Goal: Task Accomplishment & Management: Use online tool/utility

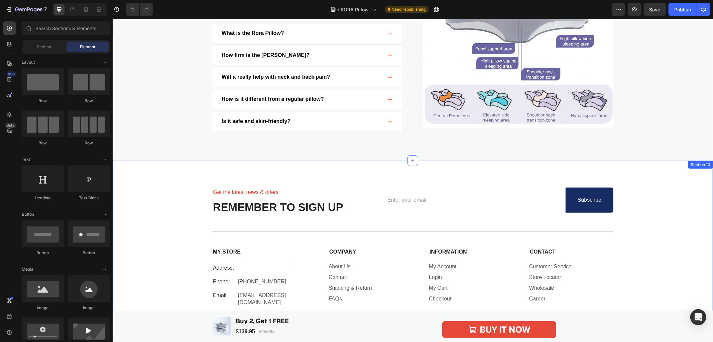
scroll to position [2623, 0]
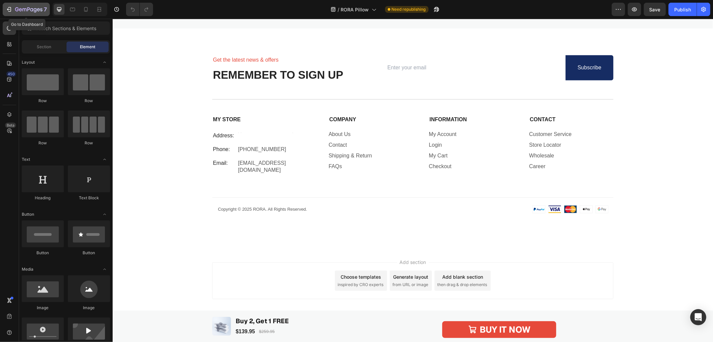
click at [27, 5] on div "7" at bounding box center [31, 9] width 32 height 8
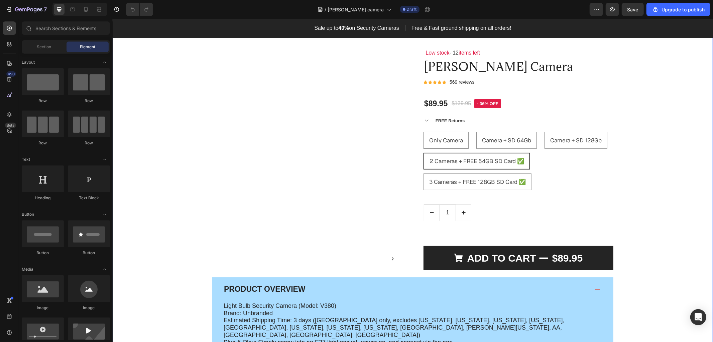
scroll to position [409, 0]
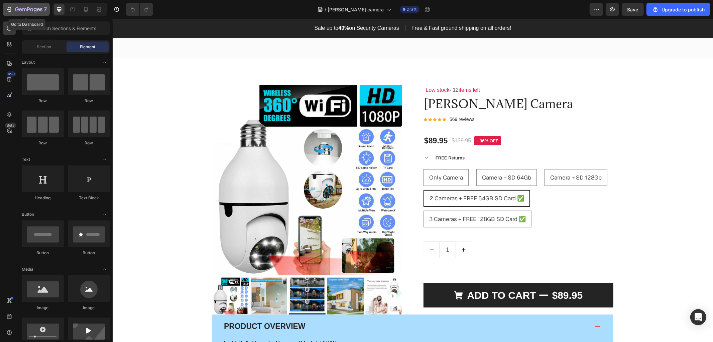
drag, startPoint x: 146, startPoint y: 28, endPoint x: 279, endPoint y: 67, distance: 138.8
click at [221, 78] on div "Product Images & Gallery Low stock - 12 items left Text Block Orren Camera Prod…" at bounding box center [412, 296] width 601 height 476
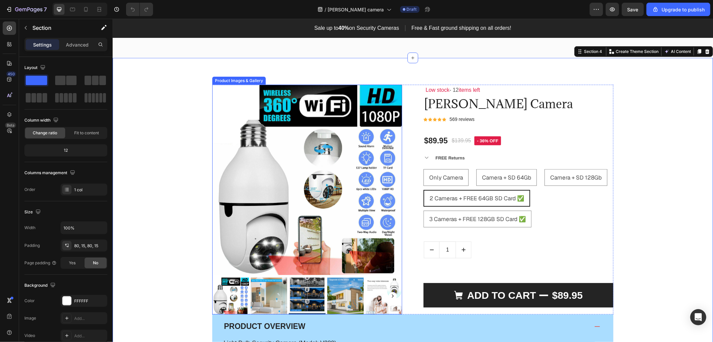
click at [300, 171] on img at bounding box center [307, 179] width 190 height 190
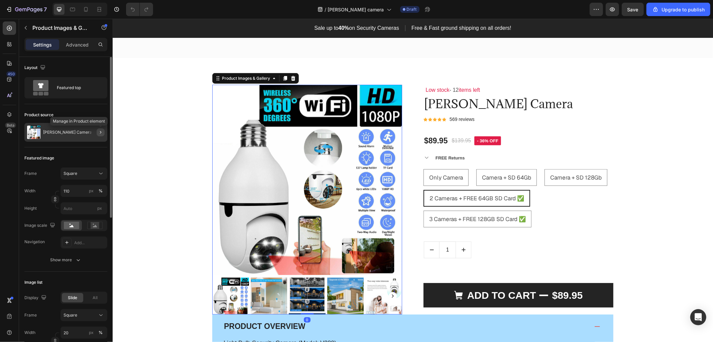
click at [100, 132] on icon "button" at bounding box center [100, 131] width 5 height 5
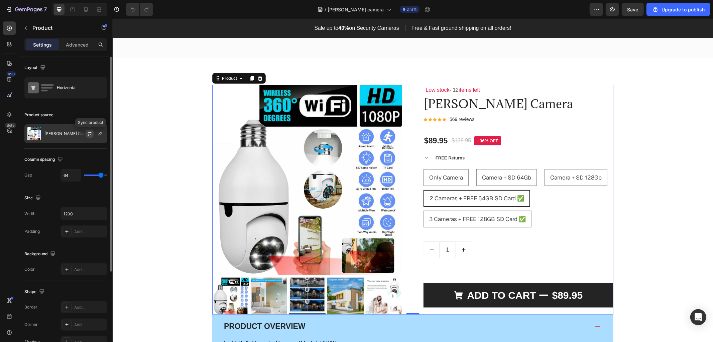
click at [88, 135] on icon "button" at bounding box center [89, 133] width 5 height 5
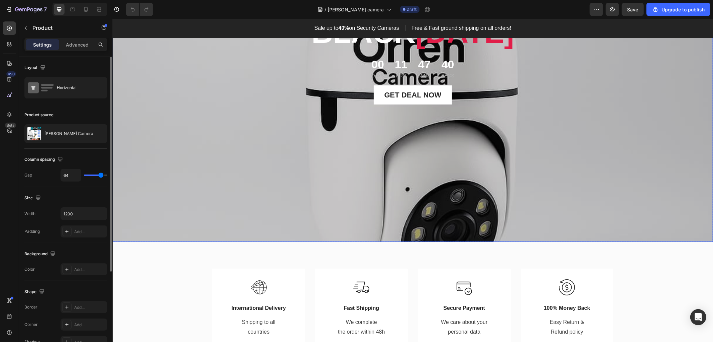
scroll to position [0, 0]
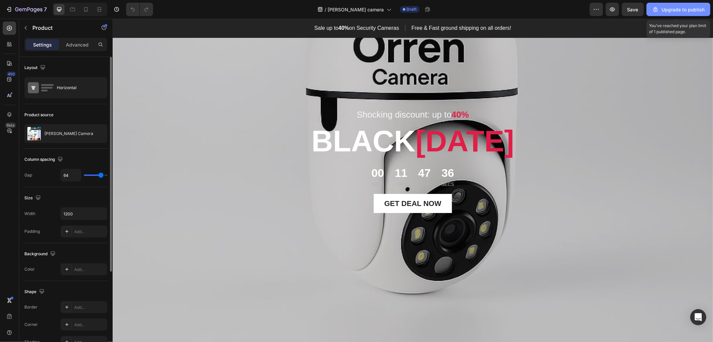
click at [669, 7] on div "Upgrade to publish" at bounding box center [679, 9] width 53 height 7
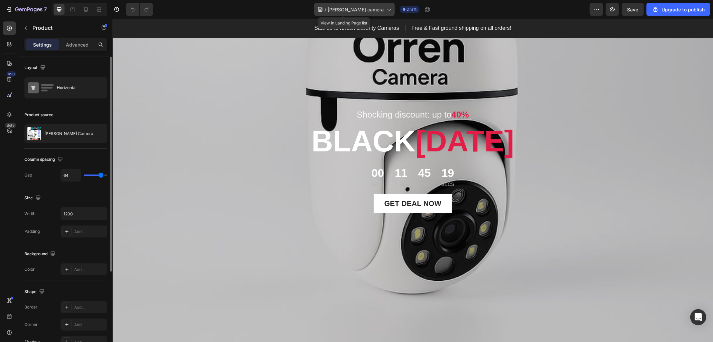
click at [369, 12] on span "[PERSON_NAME] camera" at bounding box center [356, 9] width 56 height 7
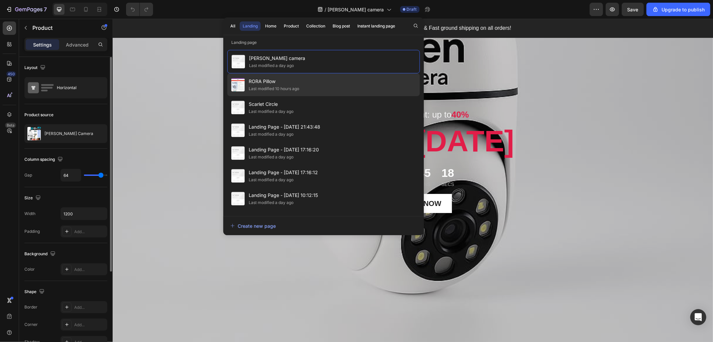
click at [287, 83] on span "RORA Pillow" at bounding box center [274, 81] width 51 height 8
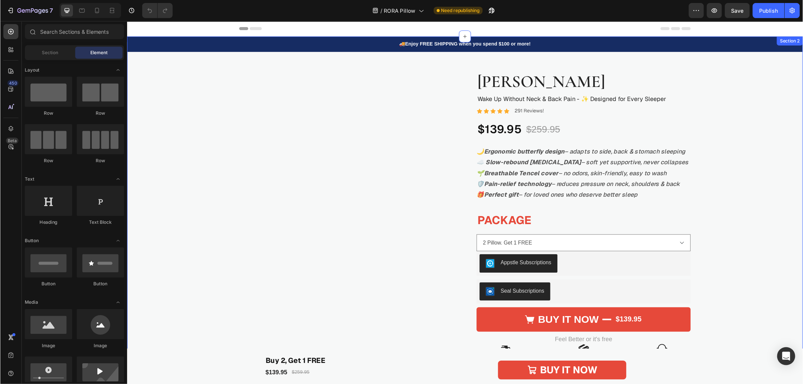
scroll to position [37, 0]
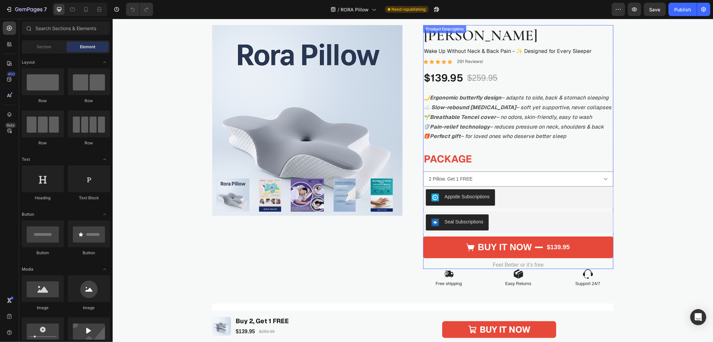
click at [516, 109] on p "☁️ Slow-rebound [MEDICAL_DATA] – soft yet supportive, never collapses" at bounding box center [517, 106] width 188 height 7
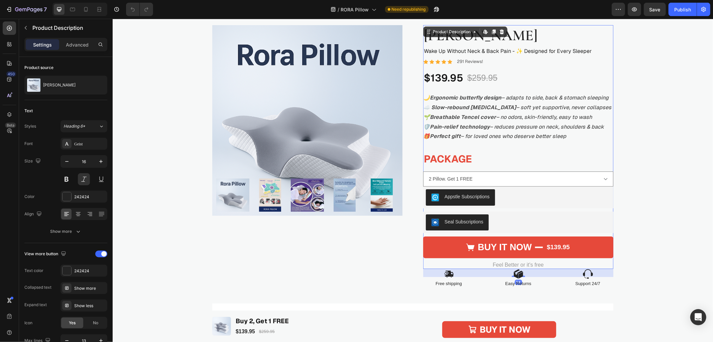
click at [460, 108] on strong "☁️ Slow-rebound [MEDICAL_DATA]" at bounding box center [469, 106] width 93 height 7
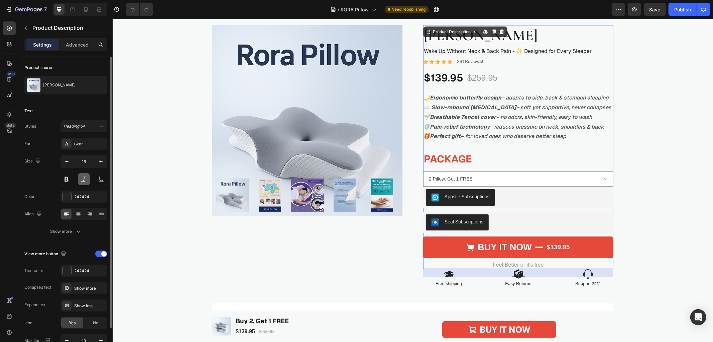
click at [80, 179] on button at bounding box center [84, 179] width 12 height 12
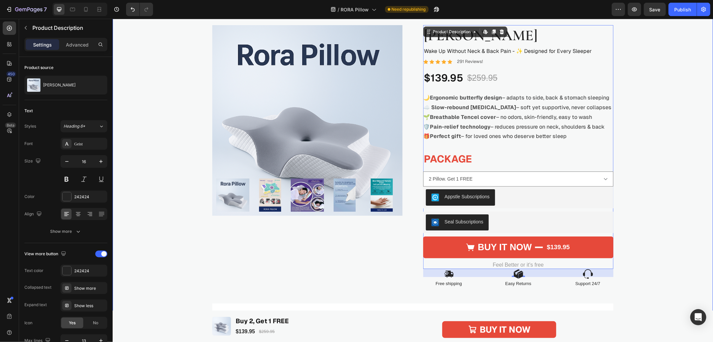
click at [168, 198] on div "🚚 Enjoy FREE SHIPPING when you spend $100 or more! Text Block Product Images Ro…" at bounding box center [412, 249] width 601 height 509
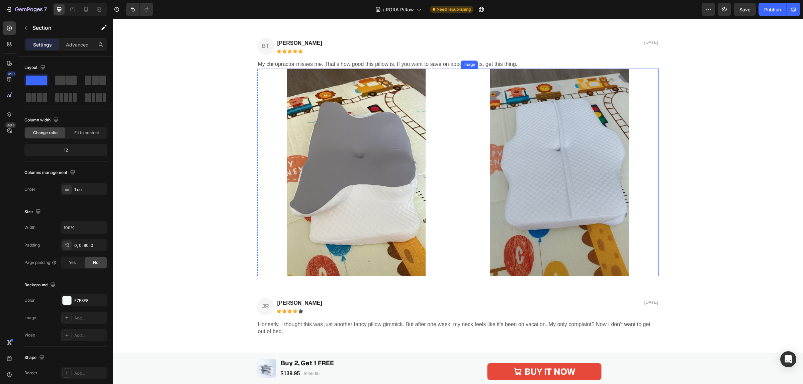
scroll to position [1250, 0]
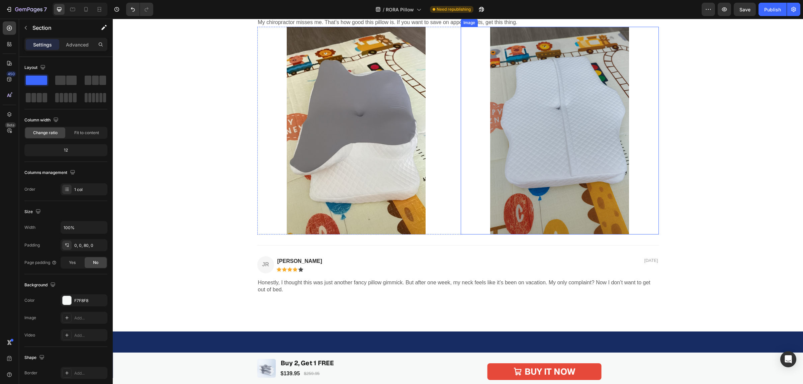
click at [567, 206] on img at bounding box center [559, 131] width 138 height 208
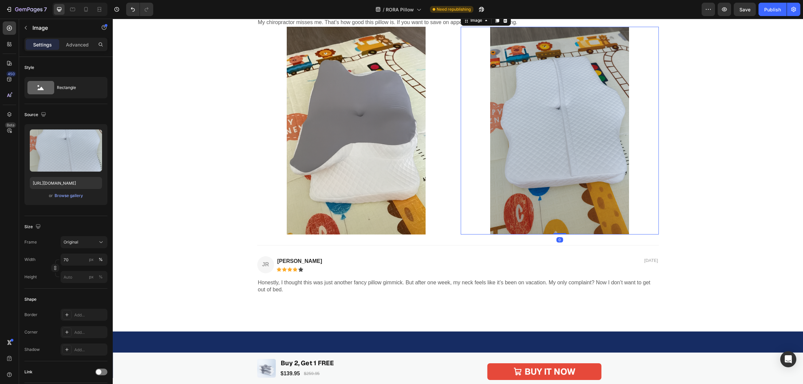
scroll to position [1291, 0]
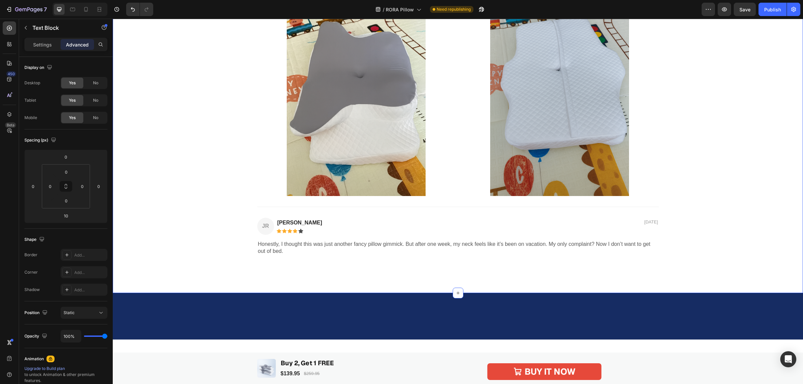
click at [713, 187] on div "Speak your RORA Text Block WHAT OUR CUSTOMERS THINK Heading ET Text Block [PERS…" at bounding box center [457, 21] width 677 height 490
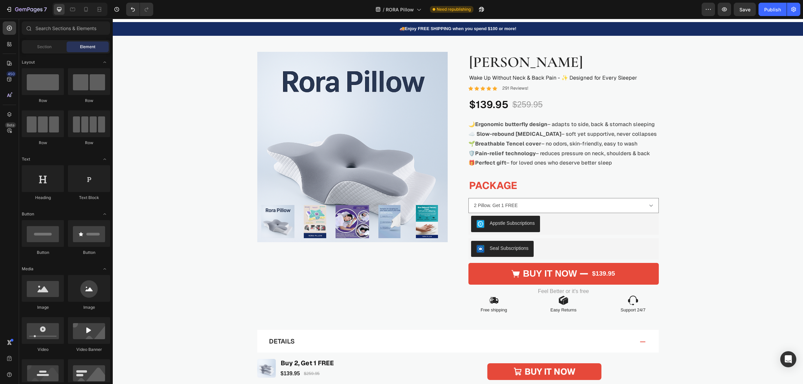
scroll to position [0, 0]
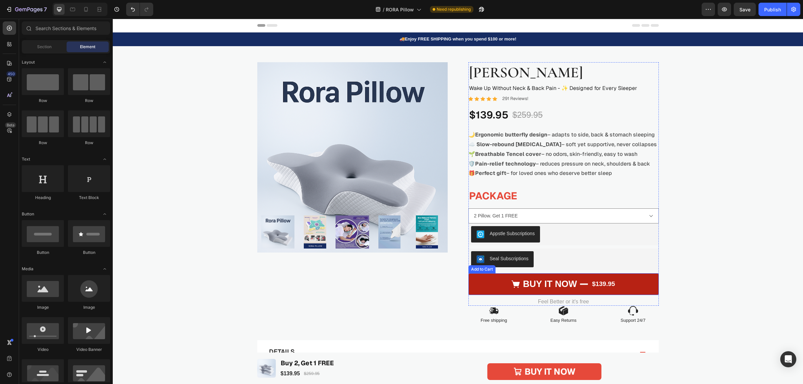
click at [646, 281] on button "Buy it now $139.95" at bounding box center [563, 284] width 190 height 22
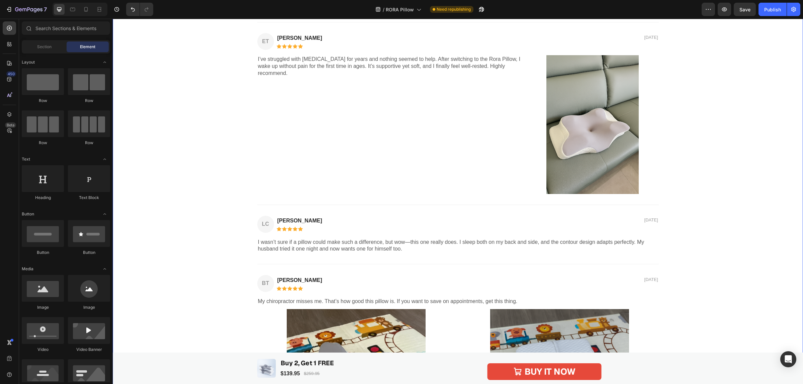
scroll to position [1003, 0]
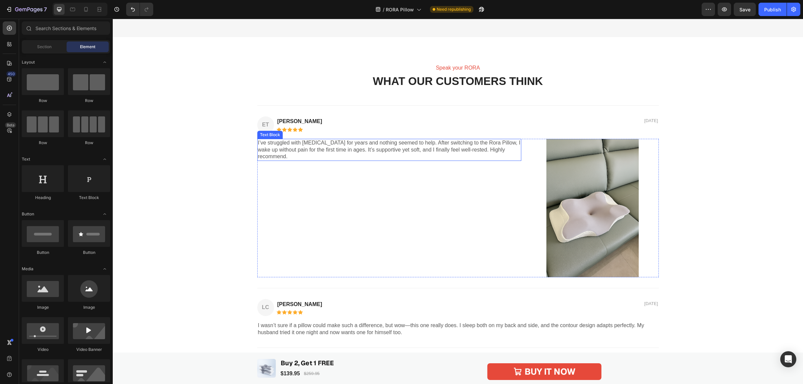
click at [465, 149] on p "I’ve struggled with [MEDICAL_DATA] for years and nothing seemed to help. After …" at bounding box center [389, 149] width 263 height 21
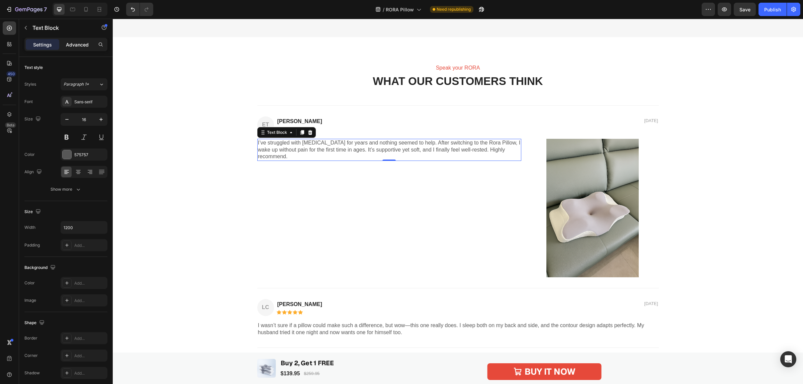
click at [76, 42] on p "Advanced" at bounding box center [77, 44] width 23 height 7
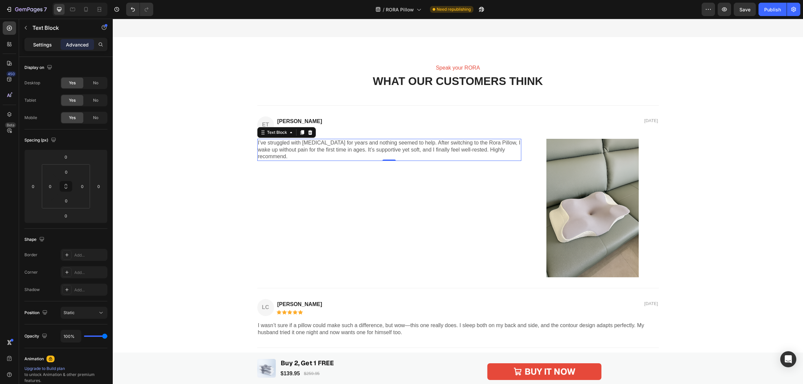
click at [34, 39] on div "Settings" at bounding box center [42, 44] width 33 height 11
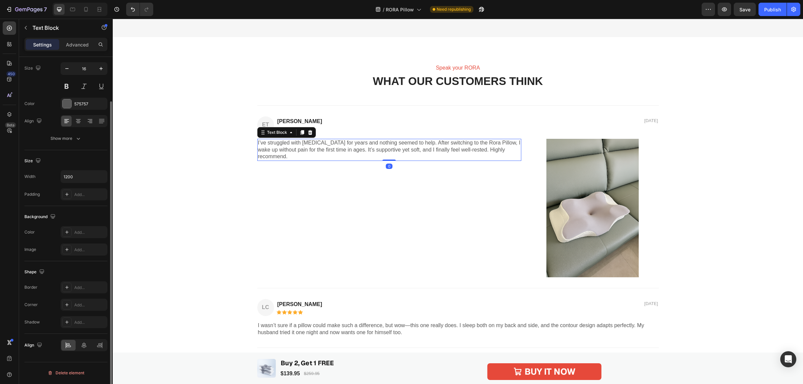
scroll to position [0, 0]
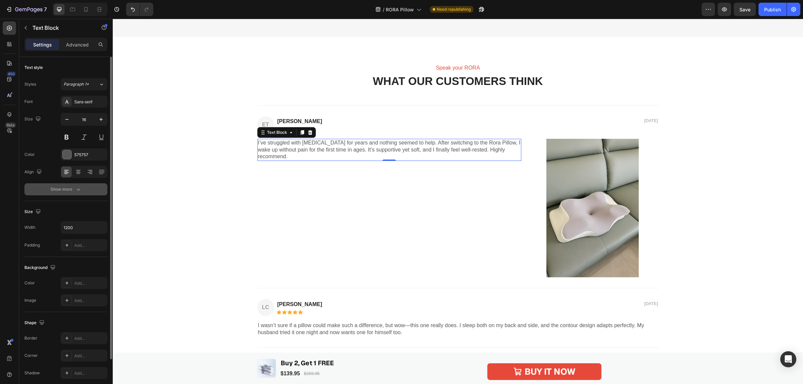
click at [71, 192] on div "Show more" at bounding box center [66, 189] width 31 height 7
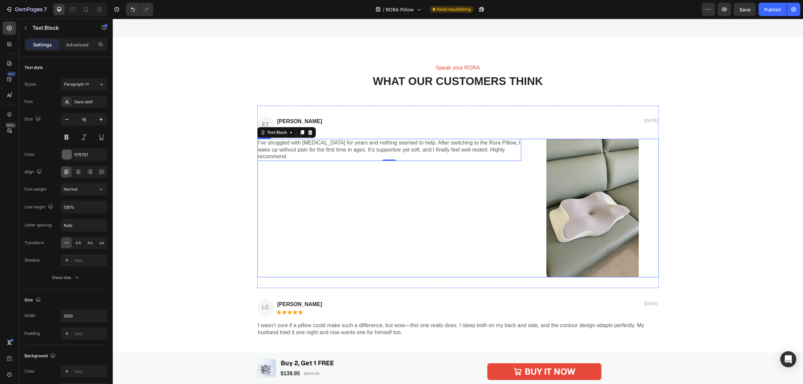
click at [512, 194] on div "I’ve struggled with [MEDICAL_DATA] for years and nothing seemed to help. After …" at bounding box center [389, 208] width 264 height 138
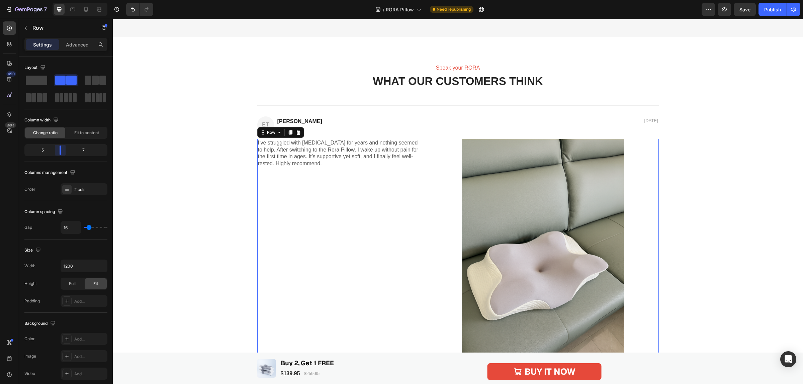
drag, startPoint x: 76, startPoint y: 151, endPoint x: 56, endPoint y: 152, distance: 20.1
click at [56, 0] on body "7 / RORA Pillow Need republishing Preview Save Publish 450 Beta Sections(18) El…" at bounding box center [401, 0] width 803 height 0
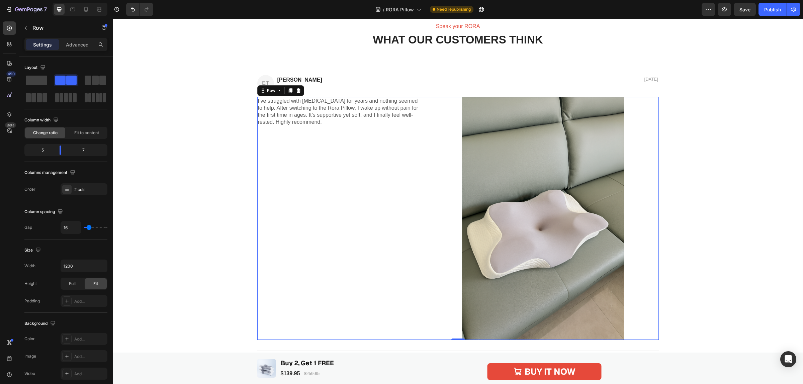
click at [712, 170] on div "Speak your RORA Text Block WHAT OUR CUSTOMERS THINK Heading ET Text Block [PERS…" at bounding box center [457, 377] width 677 height 710
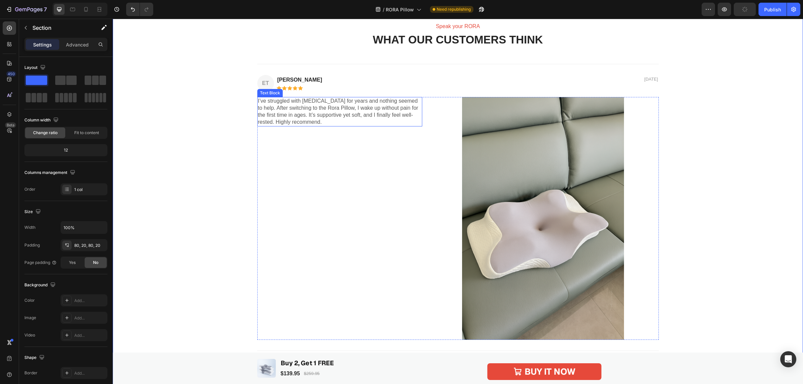
click at [404, 109] on p "I’ve struggled with [MEDICAL_DATA] for years and nothing seemed to help. After …" at bounding box center [340, 112] width 164 height 28
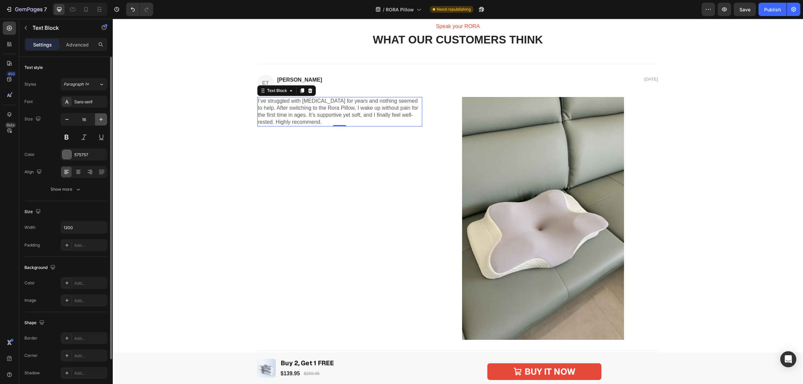
click at [99, 120] on icon "button" at bounding box center [101, 119] width 7 height 7
click at [64, 121] on icon "button" at bounding box center [67, 119] width 7 height 7
type input "16"
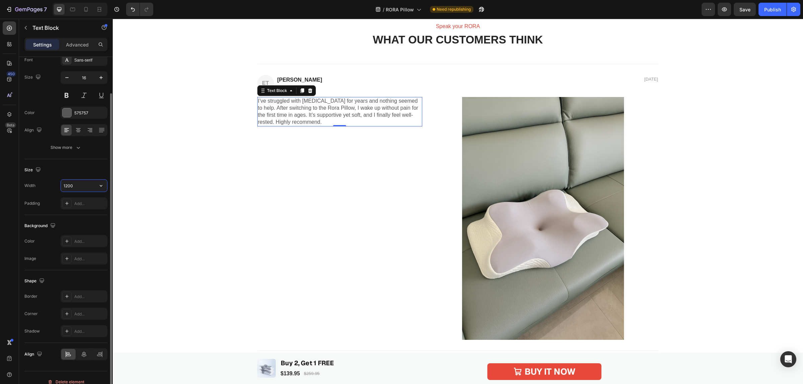
click at [77, 186] on input "1200" at bounding box center [84, 186] width 46 height 12
click at [99, 187] on icon "button" at bounding box center [101, 185] width 7 height 7
click at [79, 214] on p "Full 100%" at bounding box center [82, 216] width 38 height 6
click at [82, 186] on input "100%" at bounding box center [84, 186] width 46 height 12
click at [100, 187] on icon "button" at bounding box center [101, 185] width 7 height 7
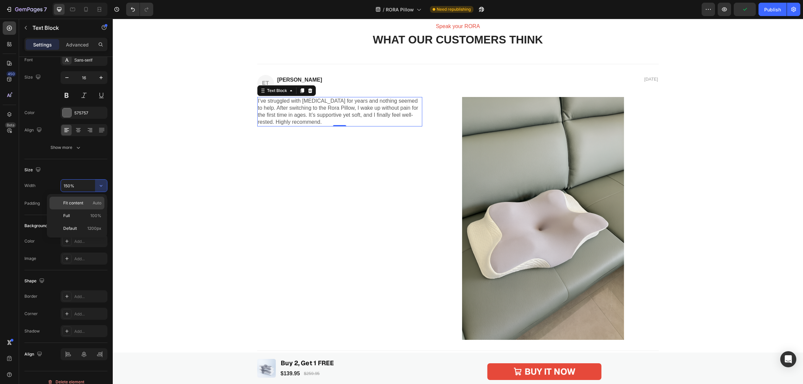
click at [80, 205] on span "Fit content" at bounding box center [73, 203] width 20 height 6
type input "Auto"
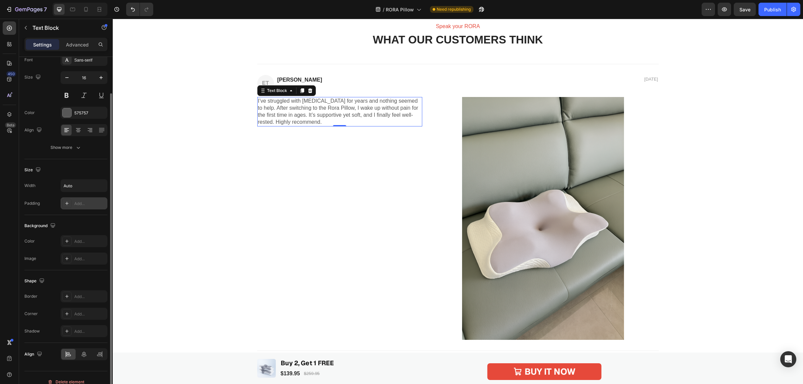
click at [87, 209] on div "Add..." at bounding box center [84, 203] width 47 height 12
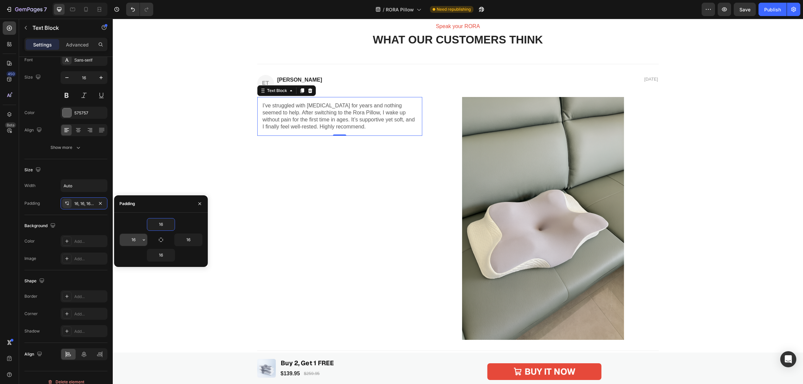
click at [135, 243] on input "16" at bounding box center [133, 240] width 27 height 12
type input "0"
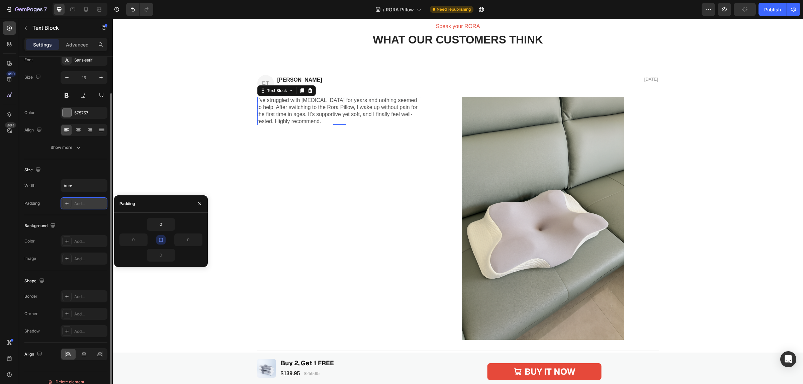
click at [70, 202] on div at bounding box center [66, 203] width 9 height 9
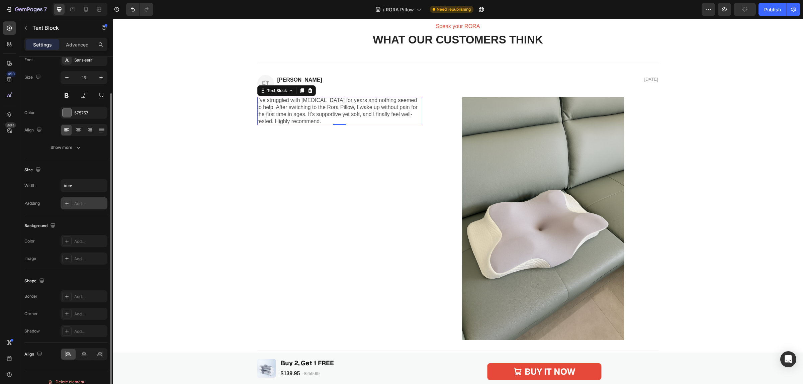
click at [67, 206] on icon at bounding box center [66, 203] width 5 height 5
type input "16"
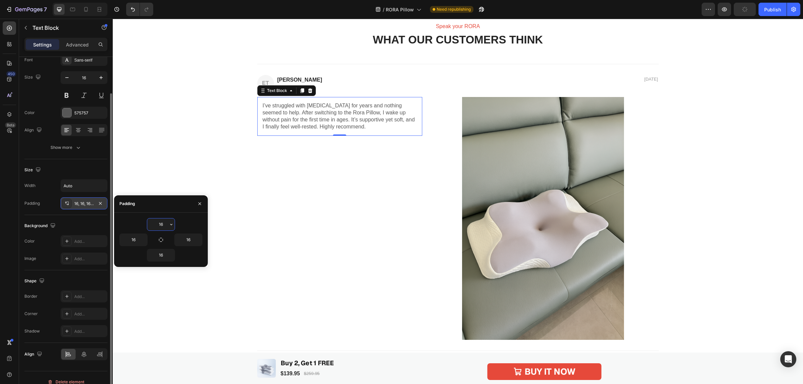
click at [84, 170] on div "Size" at bounding box center [65, 170] width 83 height 11
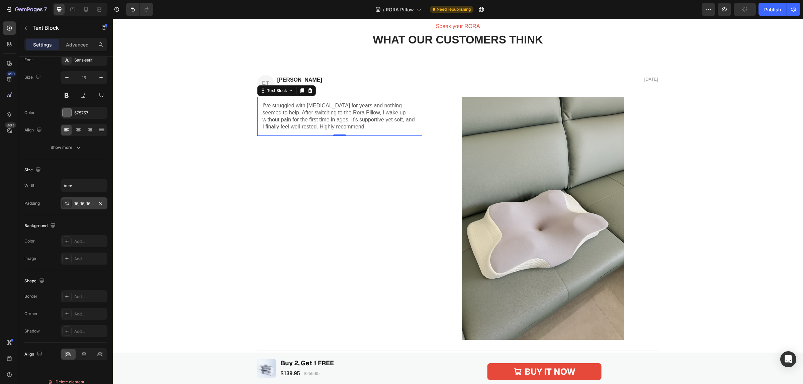
click at [713, 182] on div "Speak your RORA Text Block WHAT OUR CUSTOMERS THINK Heading ET Text Block [PERS…" at bounding box center [457, 377] width 677 height 710
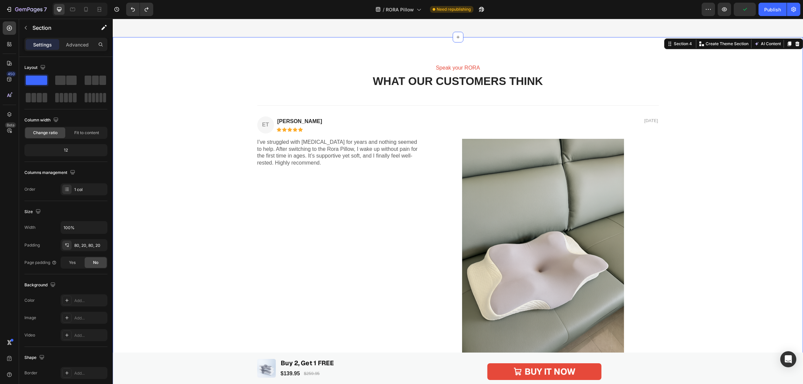
scroll to position [1045, 0]
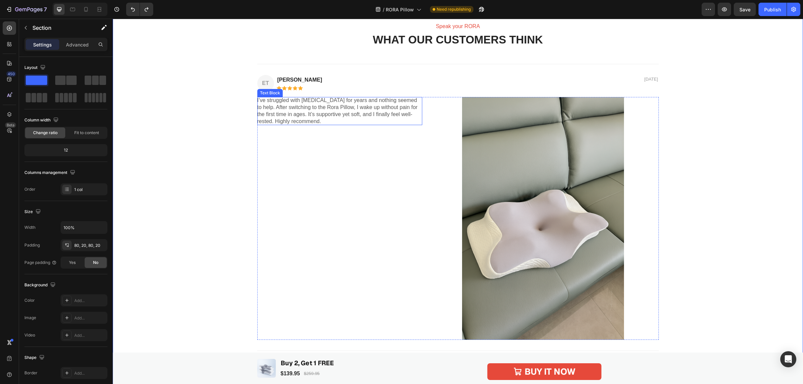
click at [388, 115] on p "I’ve struggled with [MEDICAL_DATA] for years and nothing seemed to help. After …" at bounding box center [339, 111] width 165 height 28
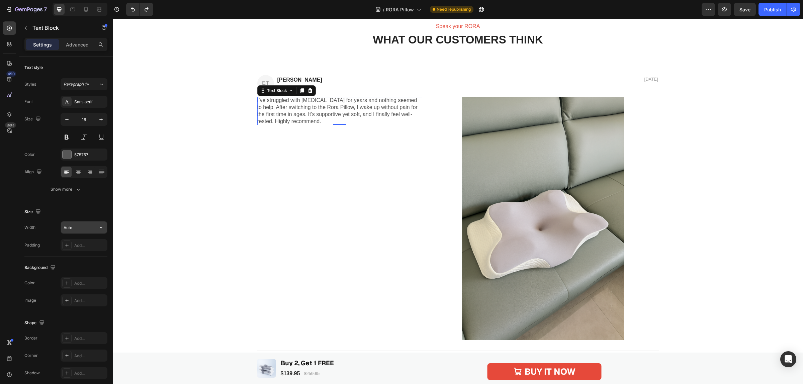
click at [74, 228] on input "Auto" at bounding box center [84, 227] width 46 height 12
click at [106, 230] on button "button" at bounding box center [101, 227] width 12 height 12
click at [88, 264] on div "Full 100%" at bounding box center [77, 270] width 55 height 13
click at [99, 228] on icon "button" at bounding box center [101, 227] width 7 height 7
click at [85, 241] on div "Fit content Auto" at bounding box center [77, 244] width 55 height 13
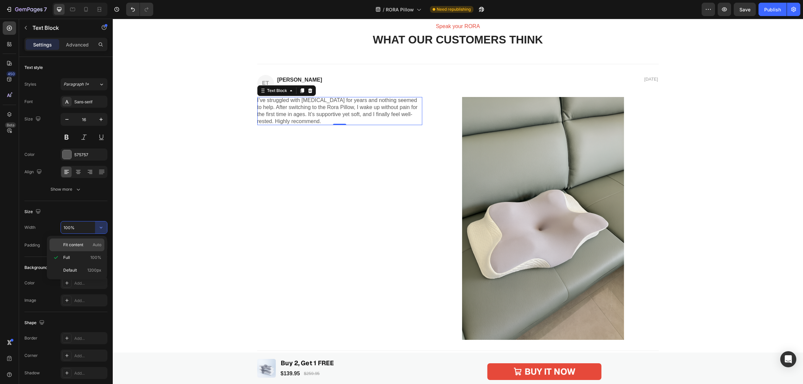
type input "Auto"
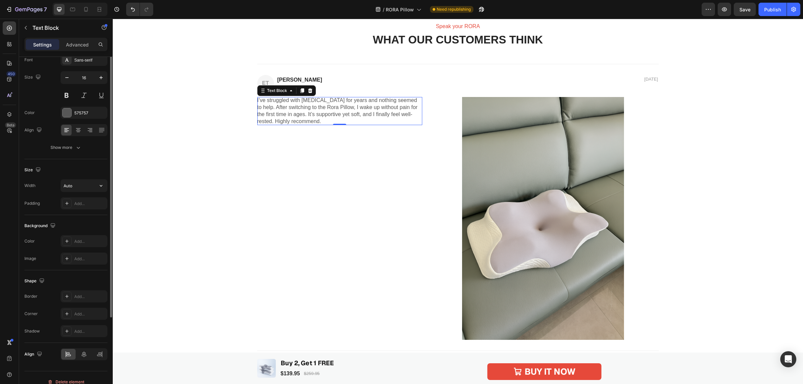
scroll to position [0, 0]
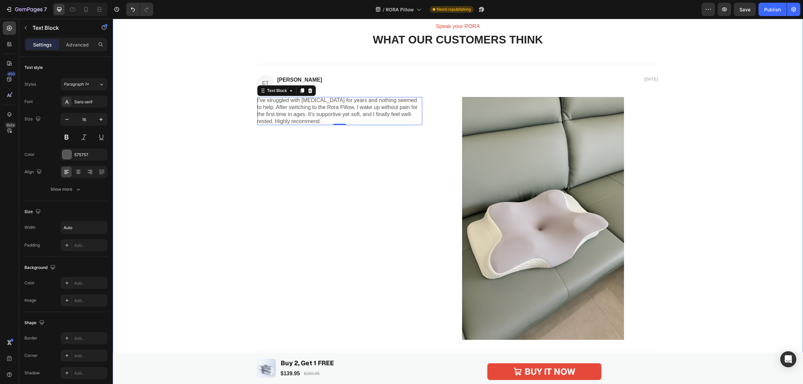
drag, startPoint x: 718, startPoint y: 208, endPoint x: 740, endPoint y: 193, distance: 26.0
click at [713, 208] on div "Speak your RORA Text Block WHAT OUR CUSTOMERS THINK Heading ET Text Block [PERS…" at bounding box center [457, 377] width 677 height 710
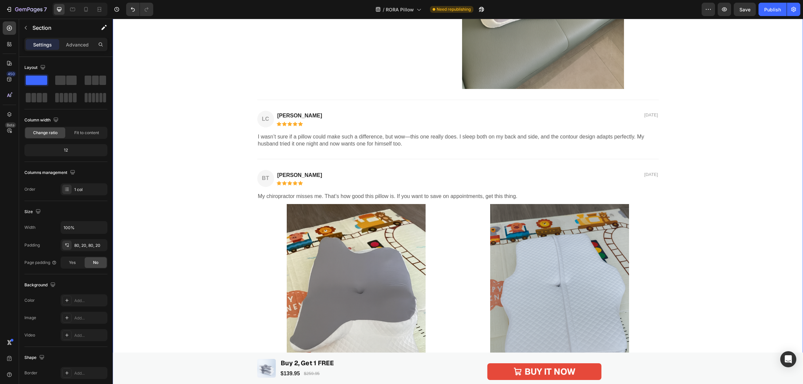
scroll to position [1422, 0]
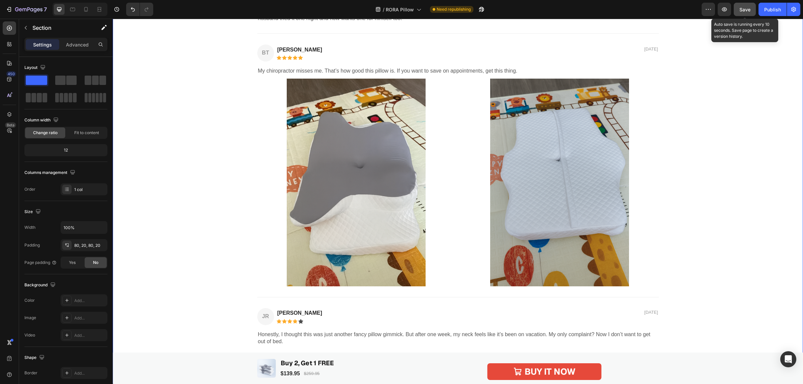
click at [713, 9] on span "Save" at bounding box center [744, 10] width 11 height 6
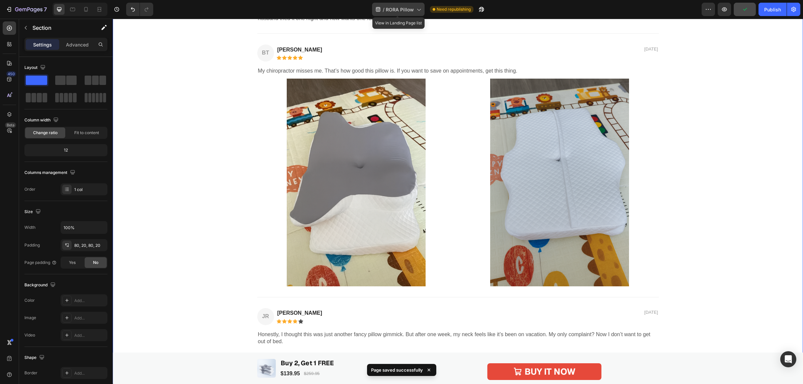
click at [410, 6] on span "RORA Pillow" at bounding box center [400, 9] width 28 height 7
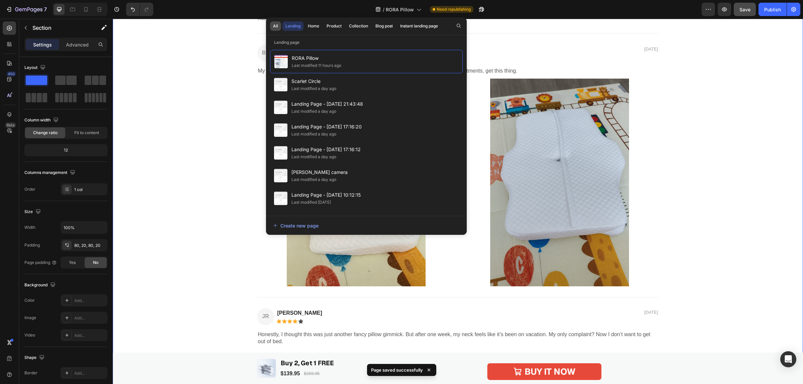
click at [273, 23] on div "All" at bounding box center [275, 26] width 5 height 6
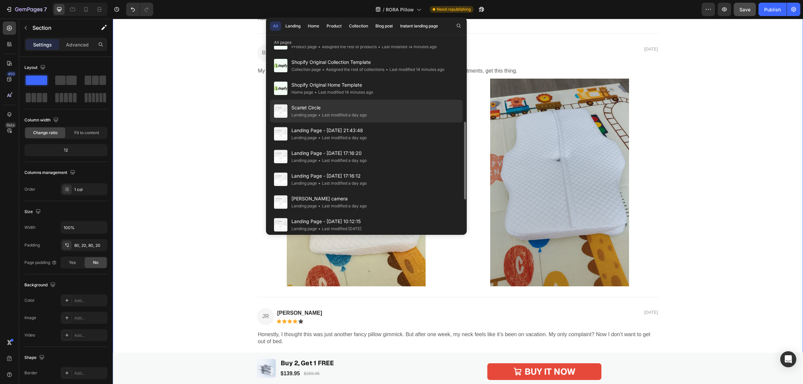
scroll to position [125, 0]
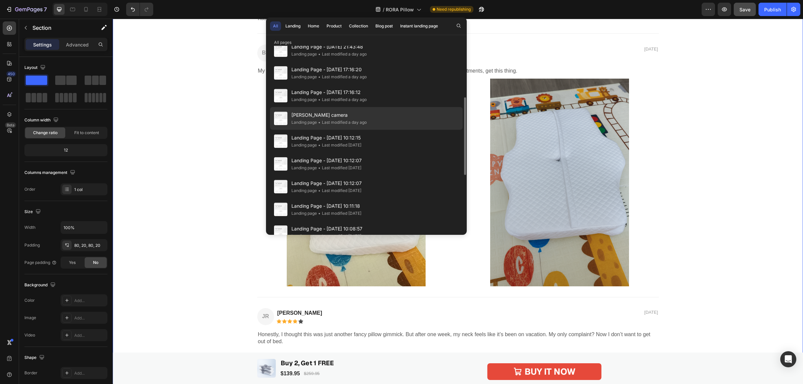
click at [309, 117] on span "[PERSON_NAME] camera" at bounding box center [328, 115] width 75 height 8
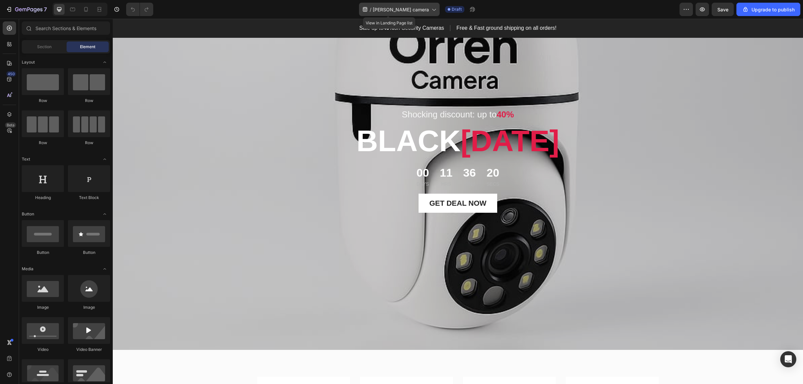
click at [413, 8] on span "[PERSON_NAME] camera" at bounding box center [401, 9] width 56 height 7
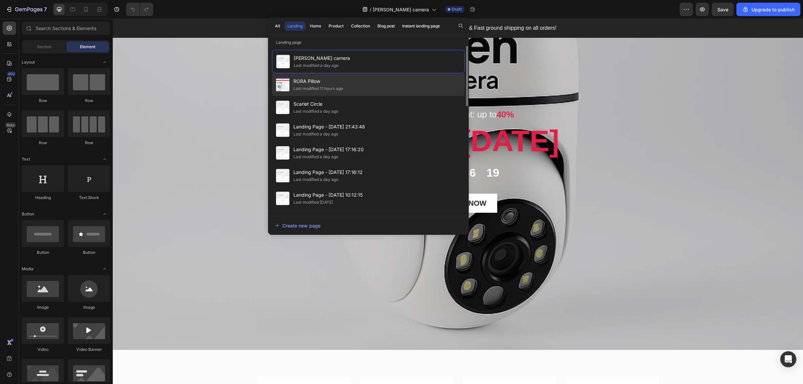
click at [307, 83] on span "RORA Pillow" at bounding box center [318, 81] width 50 height 8
